Goal: Communication & Community: Answer question/provide support

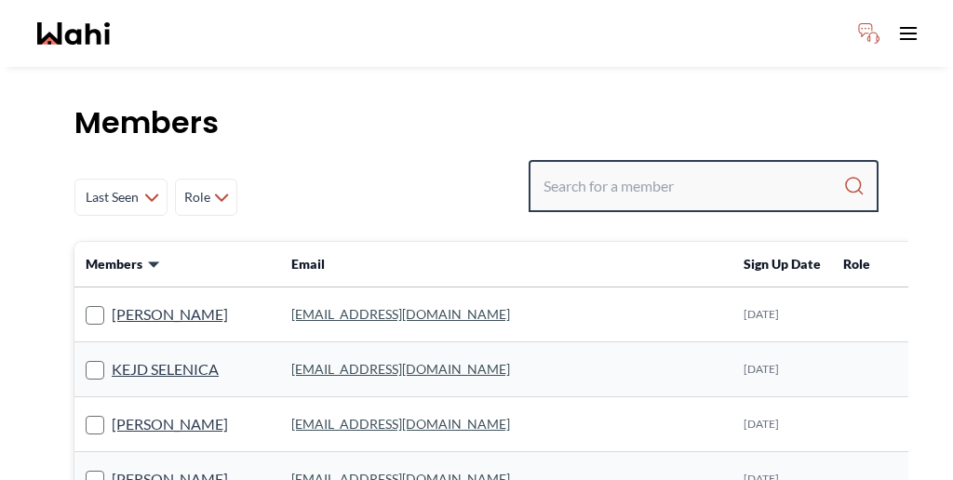
click at [686, 169] on input "Search input" at bounding box center [694, 186] width 300 height 34
paste input "[EMAIL_ADDRESS][DOMAIN_NAME]"
type input "[EMAIL_ADDRESS][DOMAIN_NAME]"
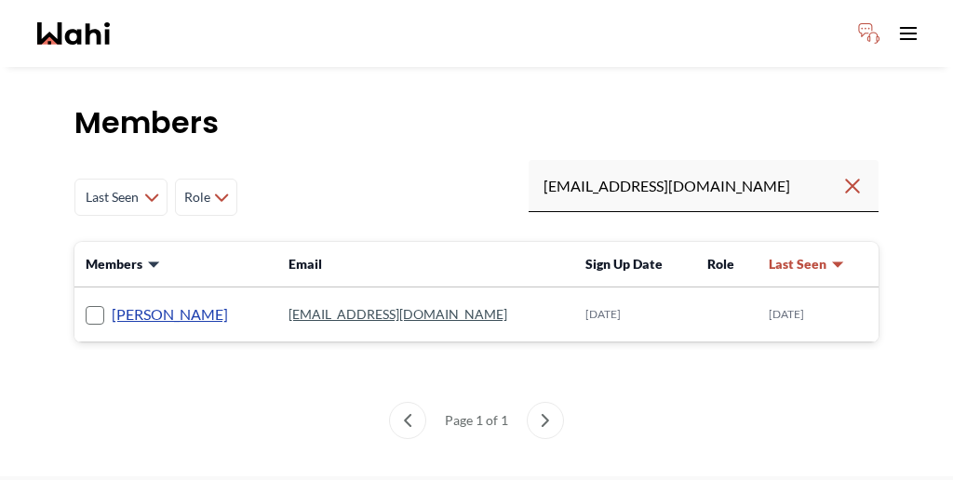
click at [118, 303] on link "Garry Lowe" at bounding box center [170, 315] width 116 height 24
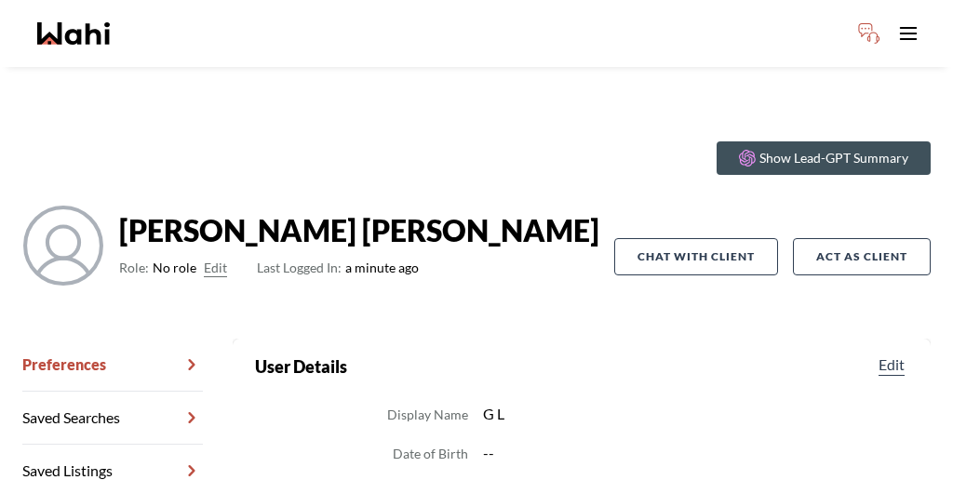
click at [204, 257] on button "Edit" at bounding box center [215, 268] width 23 height 22
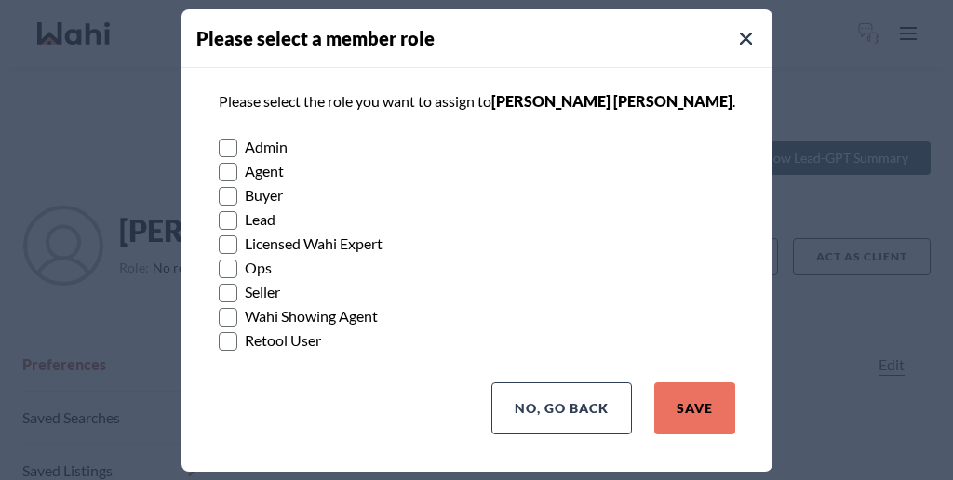
click at [236, 308] on rect at bounding box center [228, 317] width 18 height 18
click at [219, 308] on input "Wahi Showing Agent" at bounding box center [219, 310] width 0 height 12
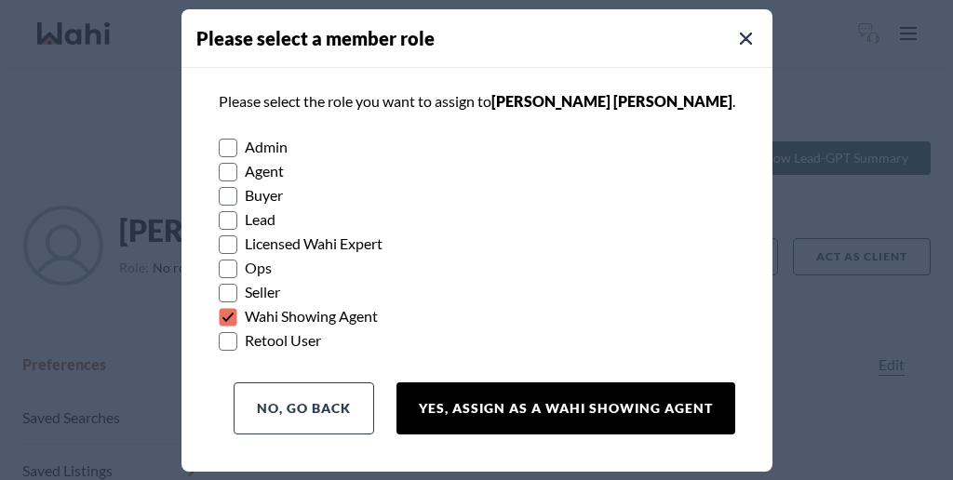
click at [555, 383] on button "Yes, Assign as a Wahi Showing Agent" at bounding box center [566, 409] width 339 height 52
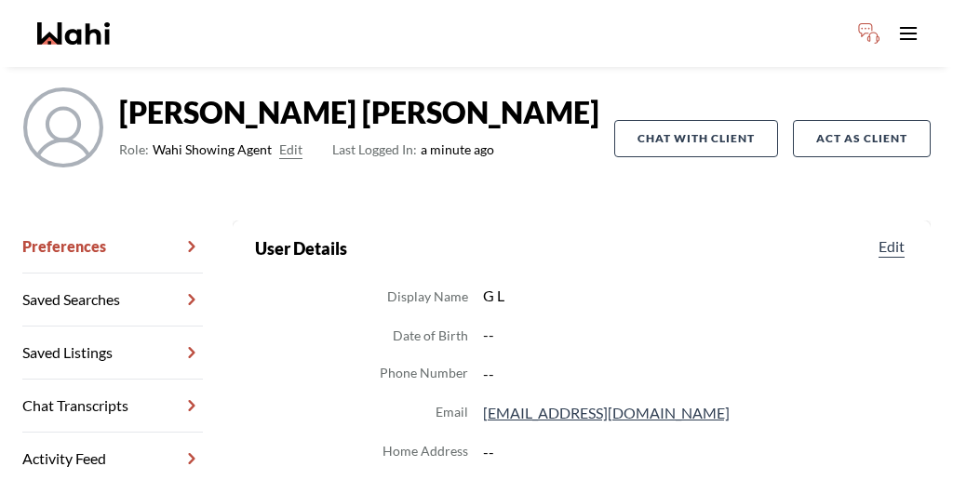
scroll to position [119, 0]
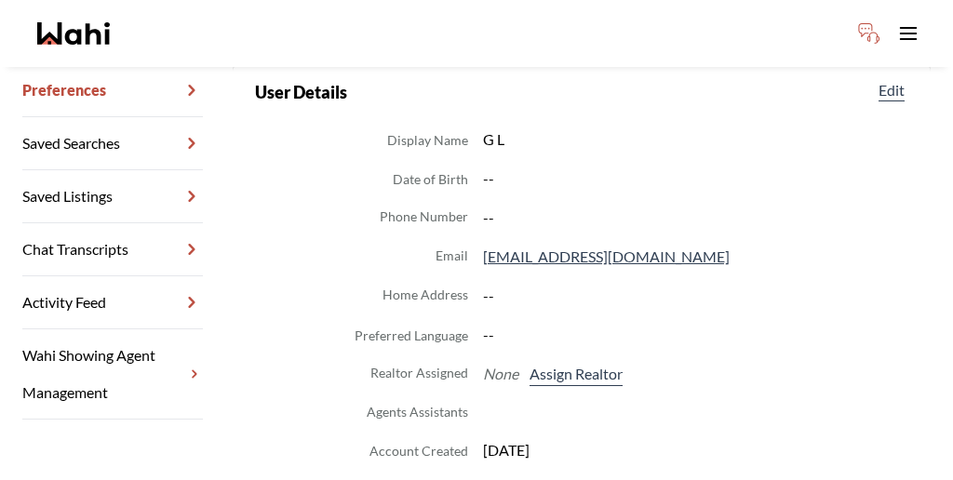
scroll to position [273, 0]
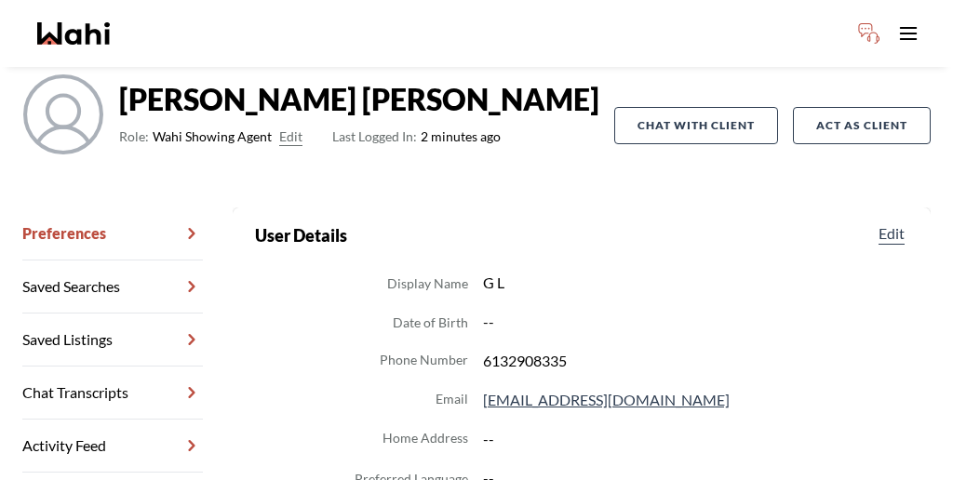
scroll to position [126, 0]
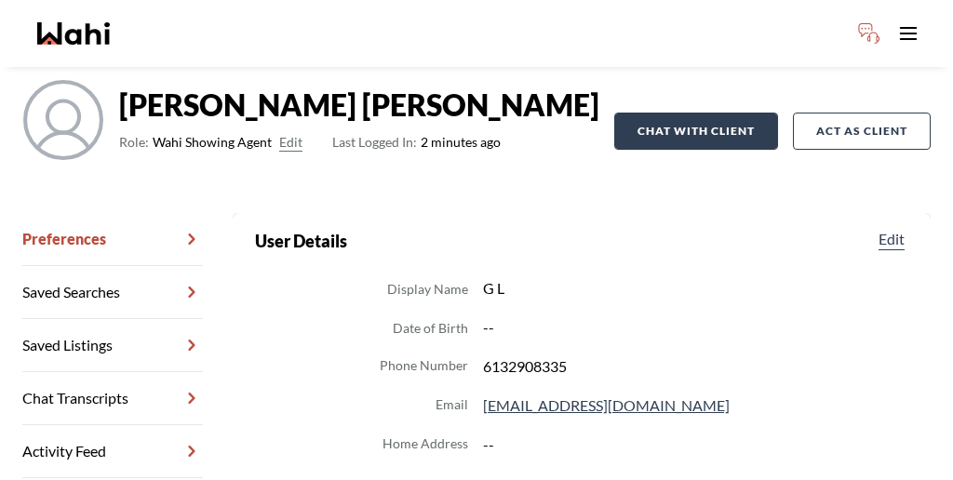
click at [723, 113] on button "Chat with client" at bounding box center [696, 131] width 164 height 37
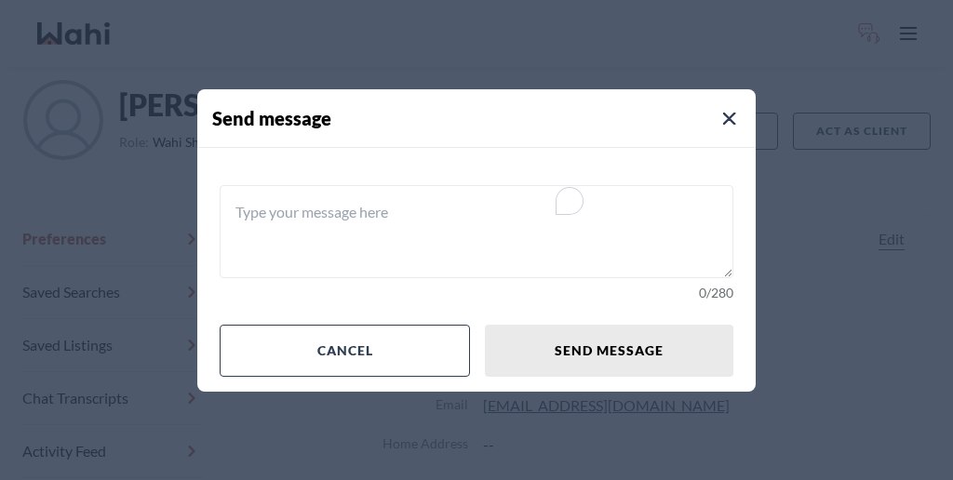
click at [453, 231] on textarea "To enrich screen reader interactions, please activate Accessibility in Grammarl…" at bounding box center [477, 231] width 514 height 93
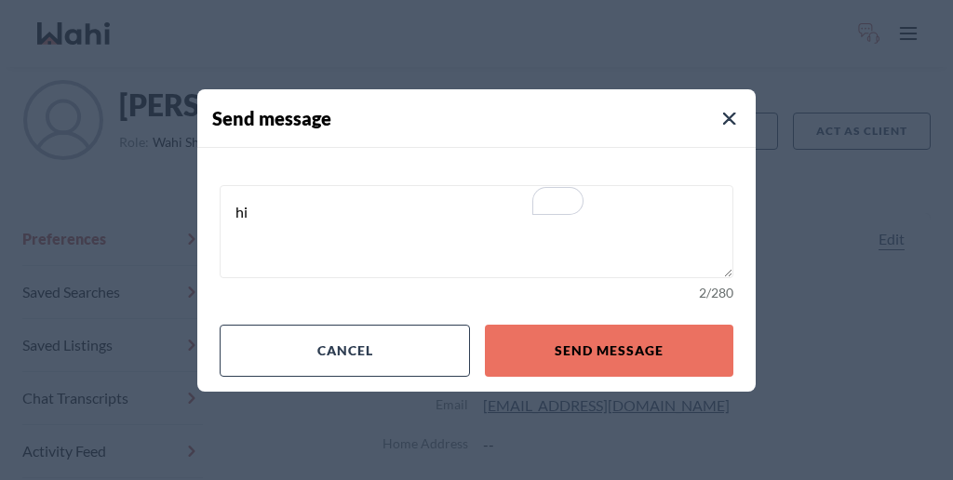
type textarea "h"
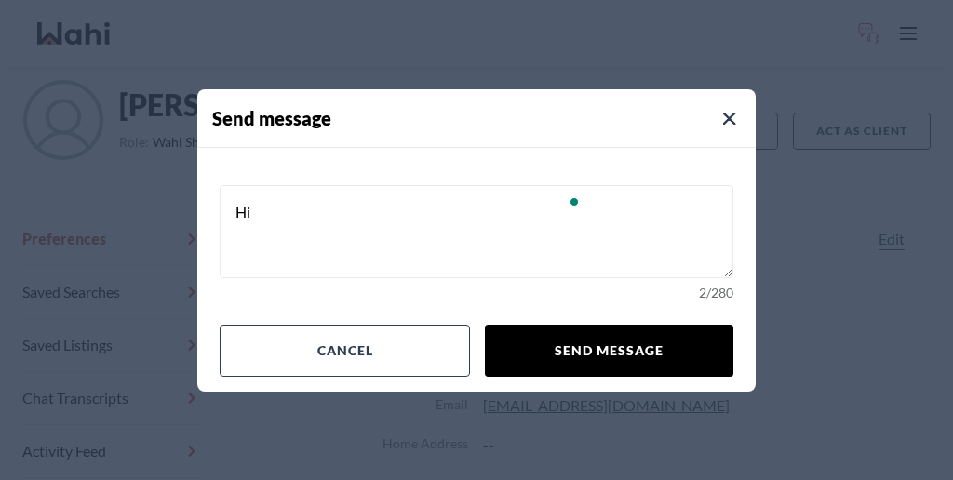
type textarea "Hi"
click at [604, 325] on button "Send message" at bounding box center [609, 351] width 249 height 52
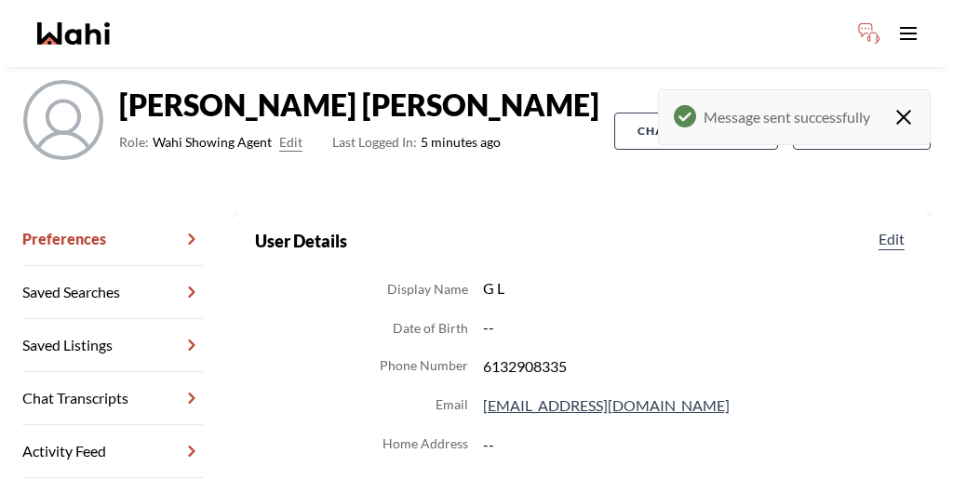
click at [915, 106] on icon "Close toast" at bounding box center [904, 117] width 22 height 22
click at [68, 425] on link "Activity Feed" at bounding box center [112, 451] width 181 height 53
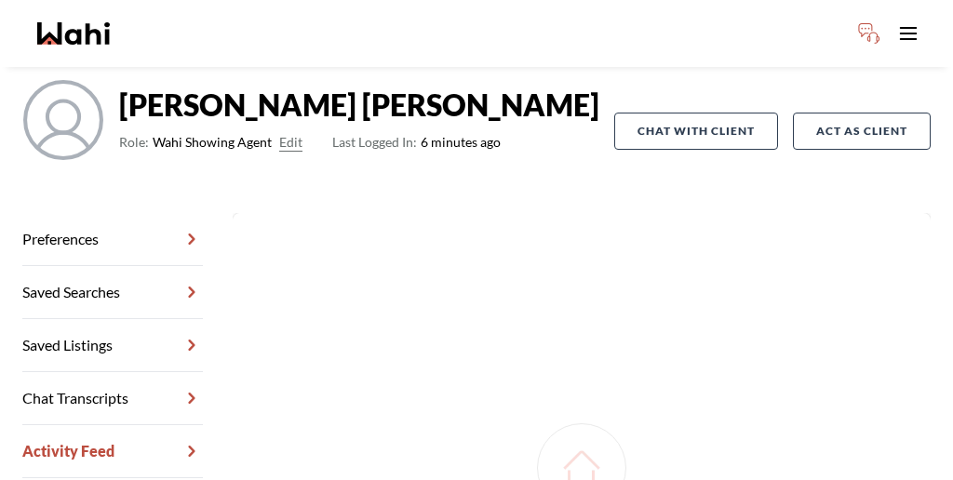
scroll to position [89, 0]
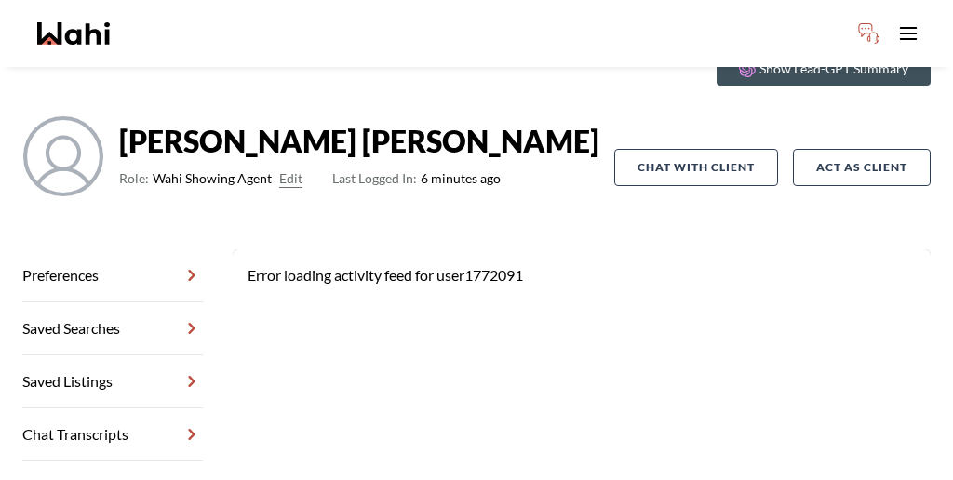
click at [87, 409] on link "Chat Transcripts" at bounding box center [112, 435] width 181 height 53
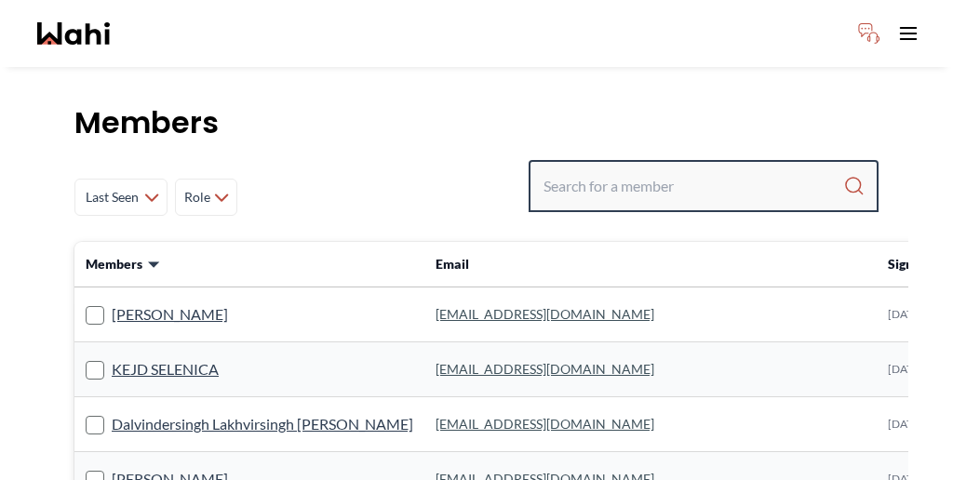
click at [683, 169] on input "Search input" at bounding box center [694, 186] width 300 height 34
paste input "[PERSON_NAME]"
type input "Caroline Rouben"
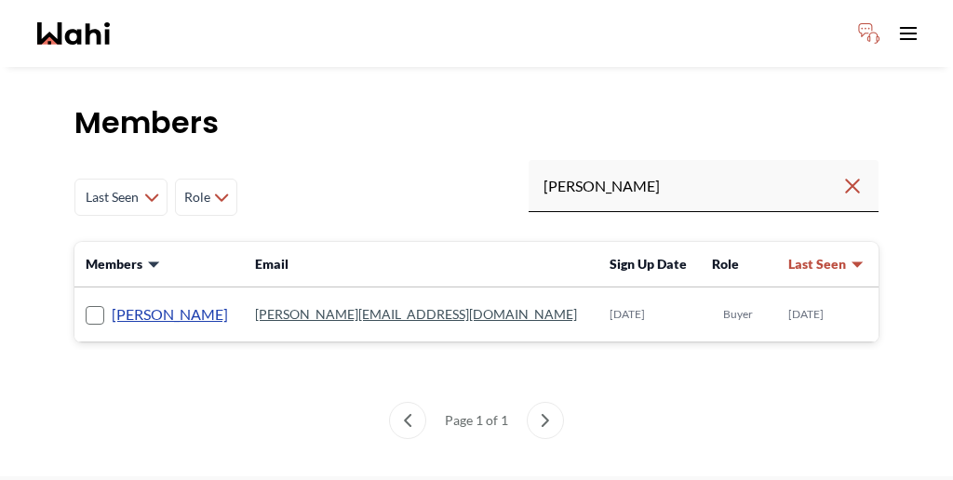
click at [160, 303] on link "Caroline Rouben" at bounding box center [170, 315] width 116 height 24
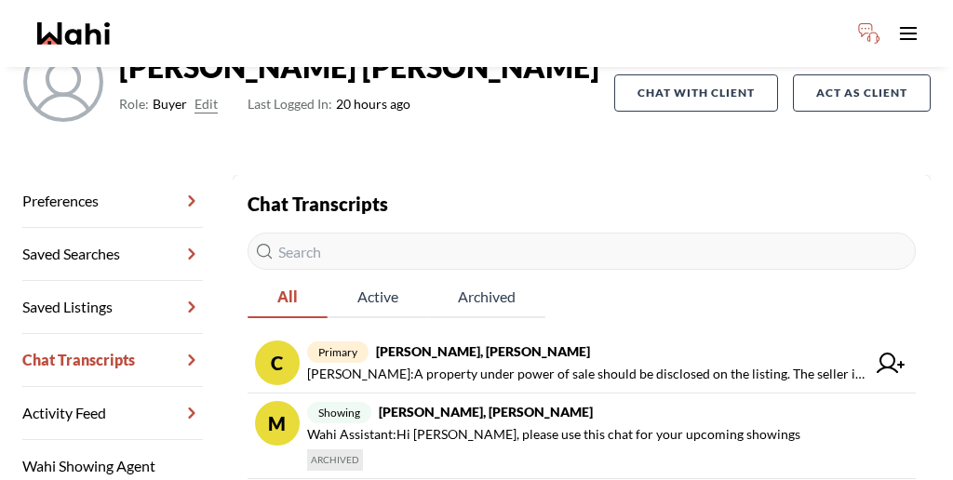
scroll to position [171, 0]
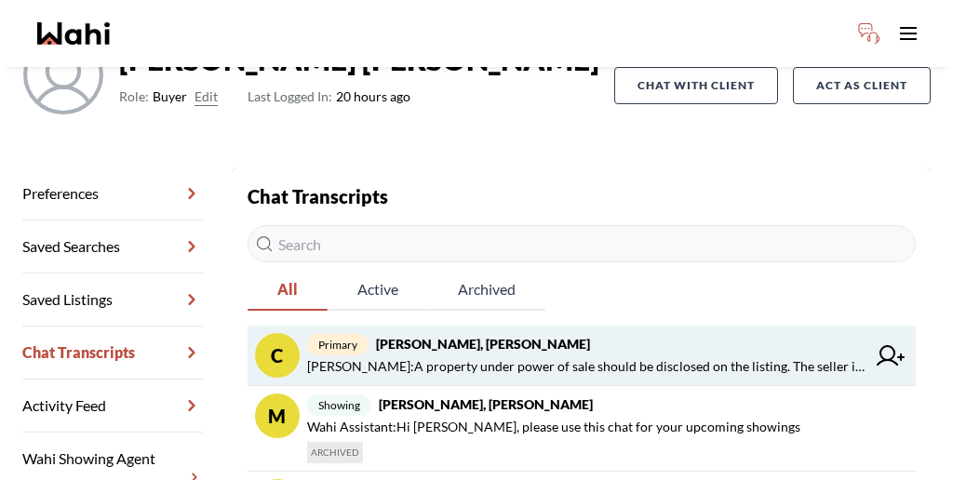
click at [452, 356] on span "Michelle Ryckman : A property under power of sale should be disclosed on the li…" at bounding box center [586, 367] width 559 height 22
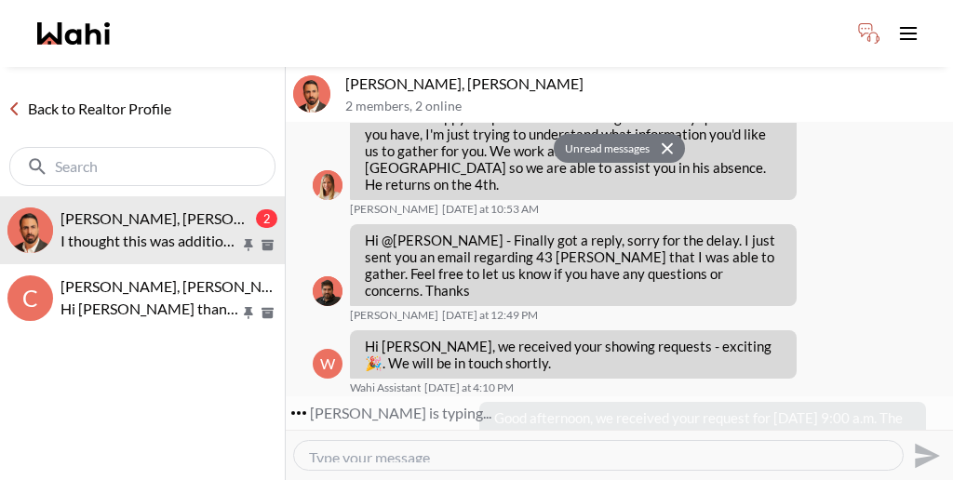
scroll to position [1637, 0]
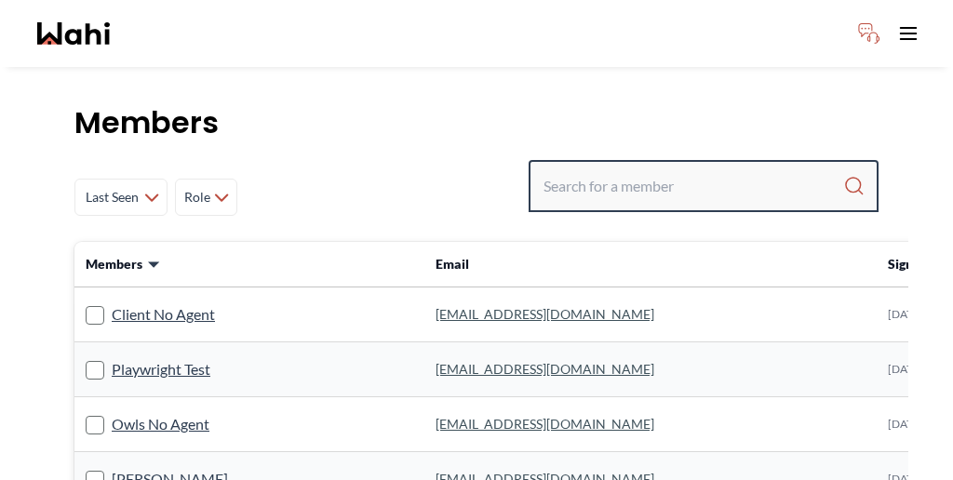
click at [719, 169] on input "Search input" at bounding box center [694, 186] width 300 height 34
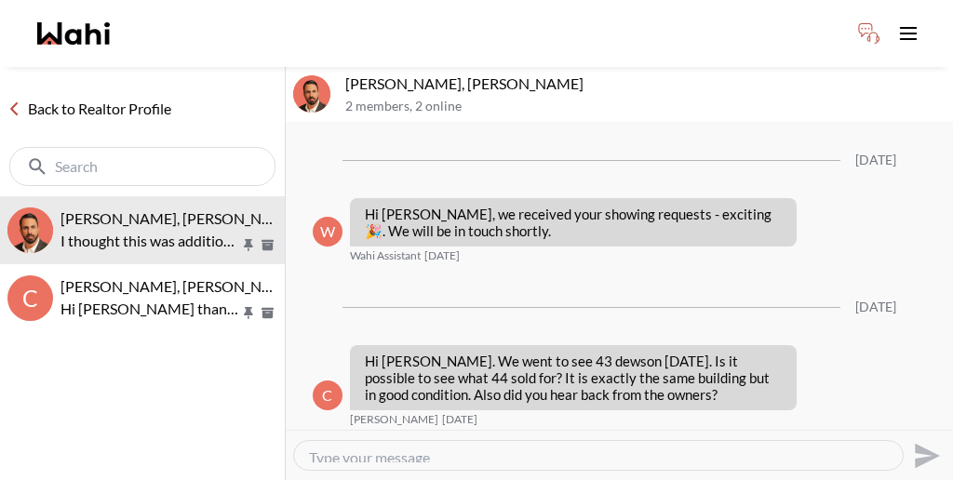
scroll to position [1478, 0]
